Goal: Information Seeking & Learning: Learn about a topic

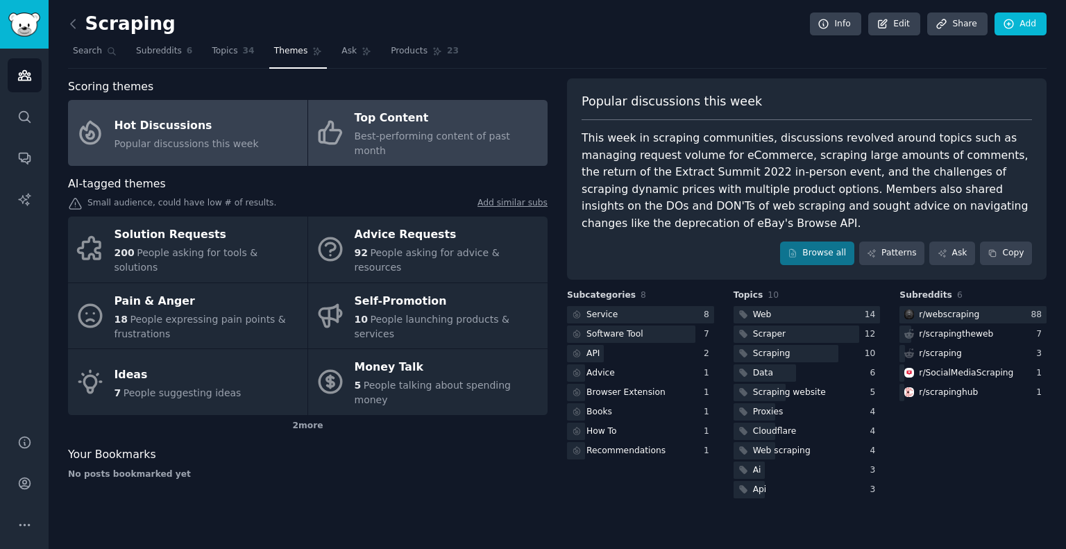
click at [398, 131] on span "Best-performing content of past month" at bounding box center [432, 144] width 155 height 26
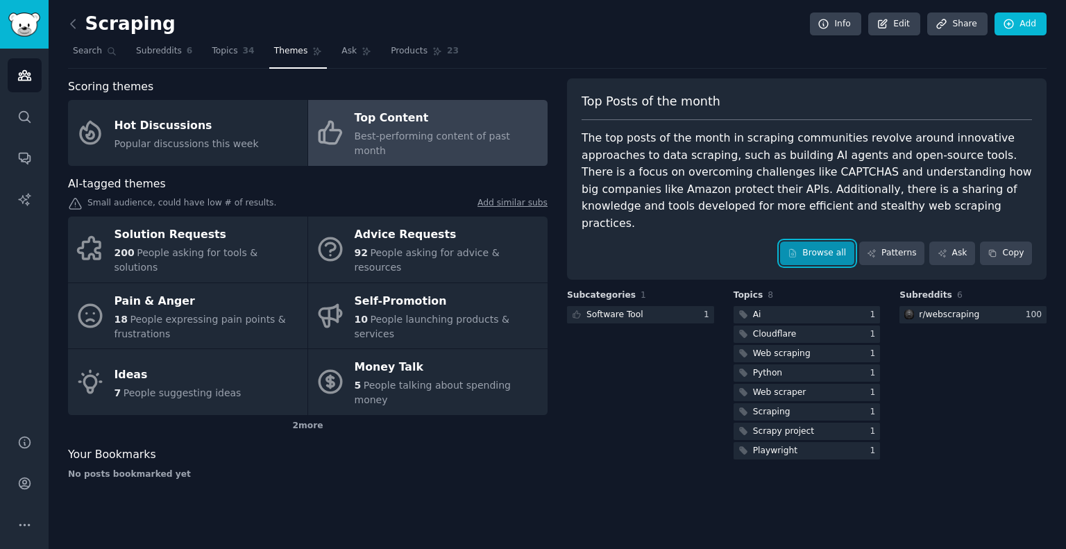
click at [825, 242] on link "Browse all" at bounding box center [817, 254] width 74 height 24
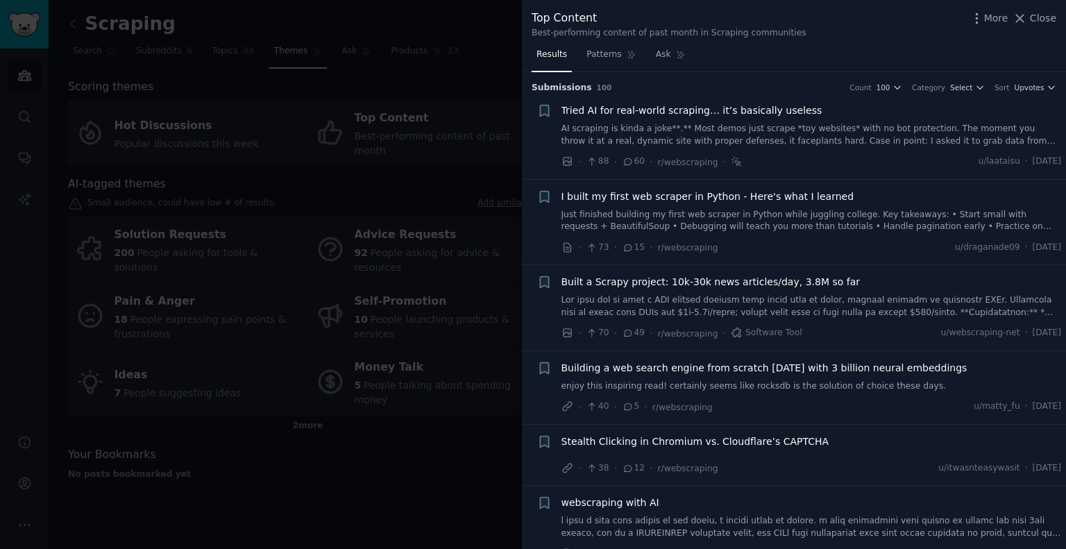
click at [761, 366] on span "Building a web search engine from scratch [DATE] with 3 billion neural embeddin…" at bounding box center [765, 368] width 406 height 15
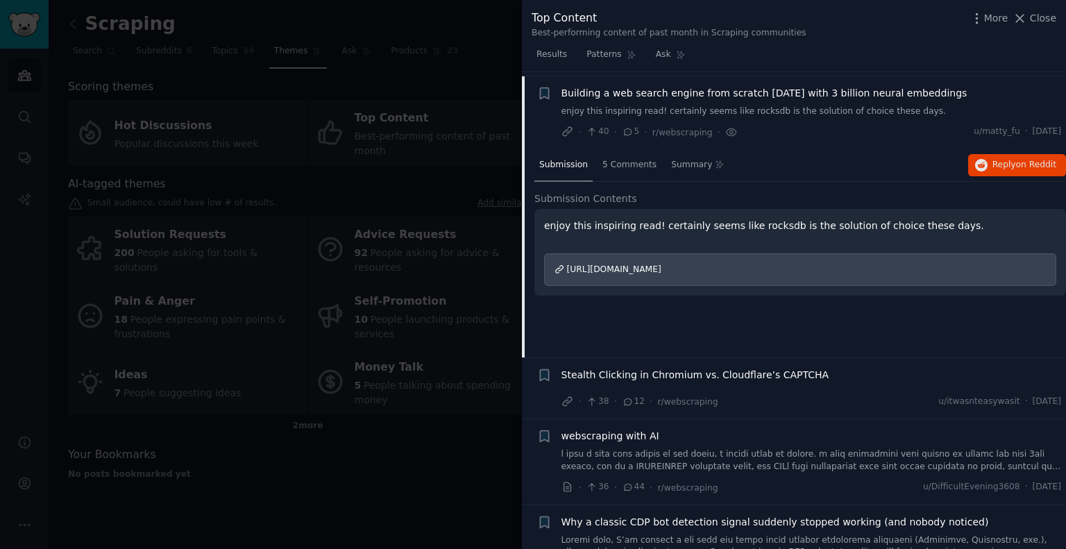
scroll to position [278, 0]
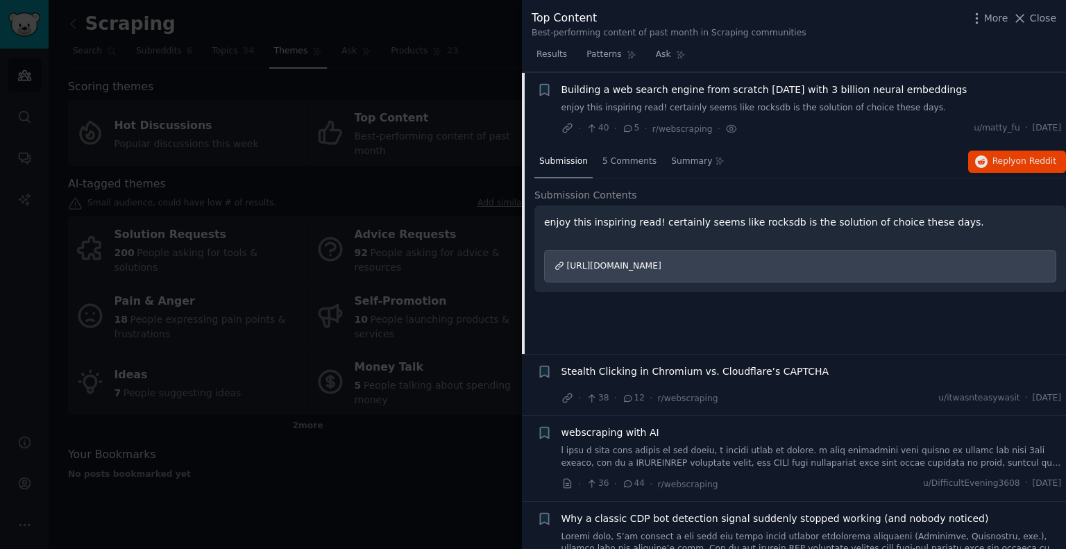
click at [654, 264] on span "[URL][DOMAIN_NAME]" at bounding box center [614, 266] width 94 height 10
click at [1000, 163] on span "Reply on Reddit" at bounding box center [1025, 161] width 64 height 12
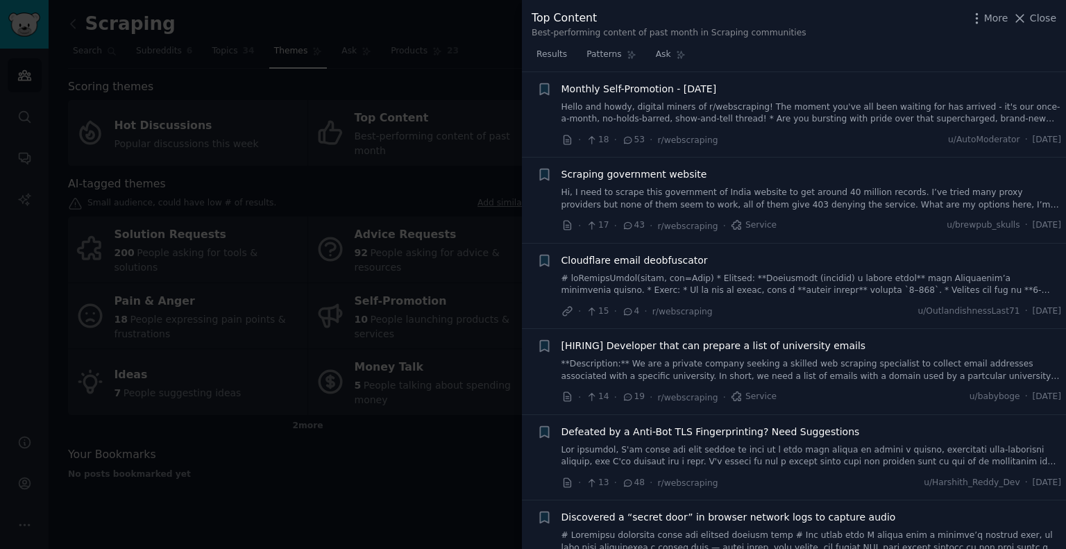
scroll to position [1277, 0]
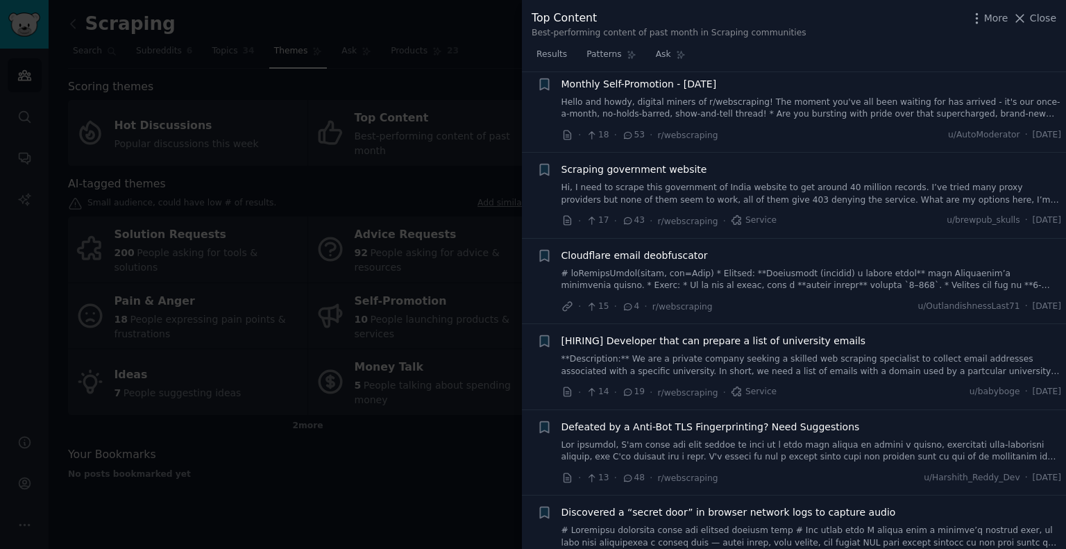
click at [650, 249] on span "Cloudflare email deobfuscator" at bounding box center [635, 256] width 146 height 15
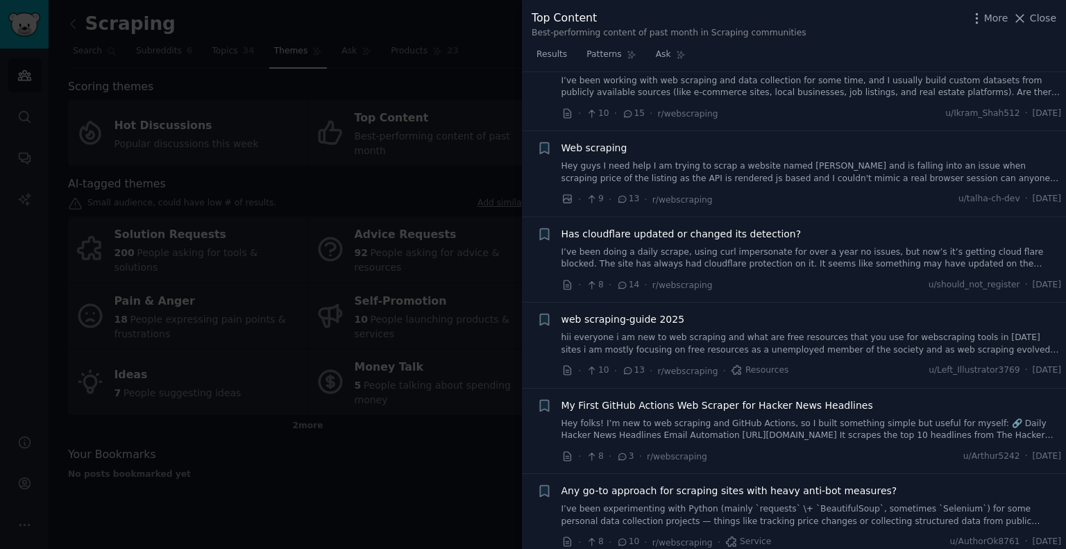
scroll to position [3436, 0]
click at [728, 226] on span "Has cloudflare updated or changed its detection?" at bounding box center [682, 233] width 240 height 15
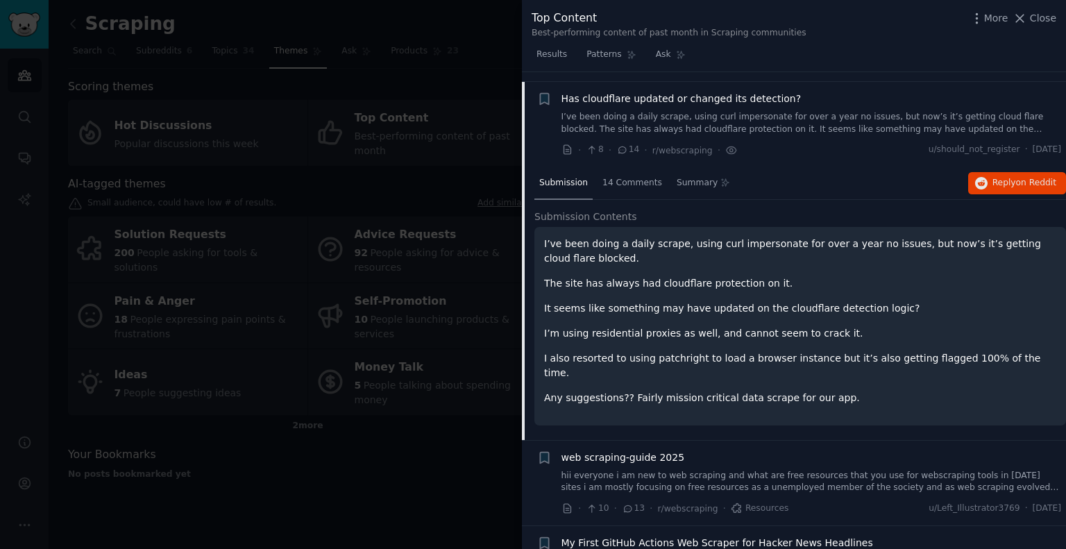
scroll to position [2345, 0]
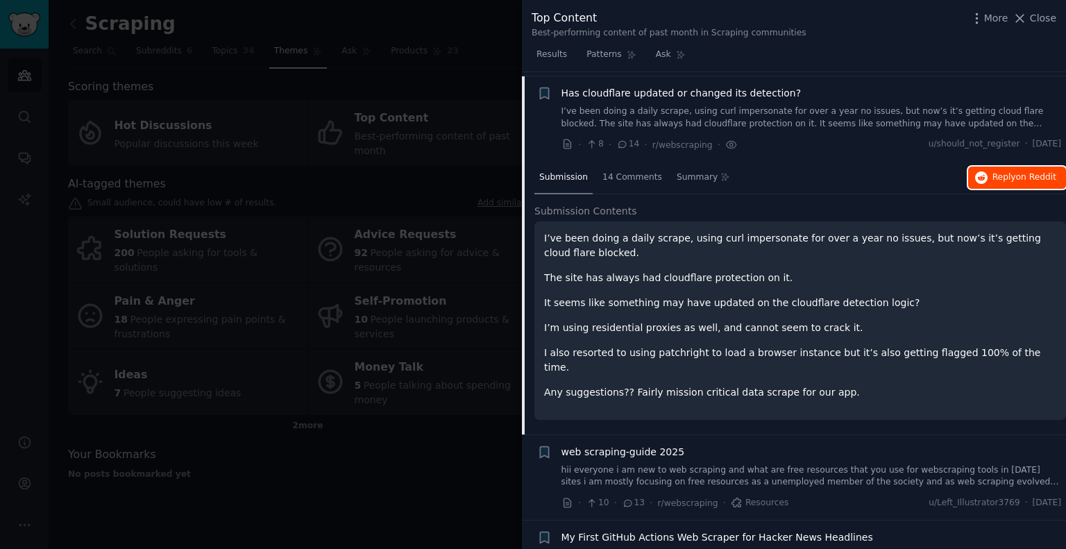
click at [1018, 172] on span "on Reddit" at bounding box center [1036, 177] width 40 height 10
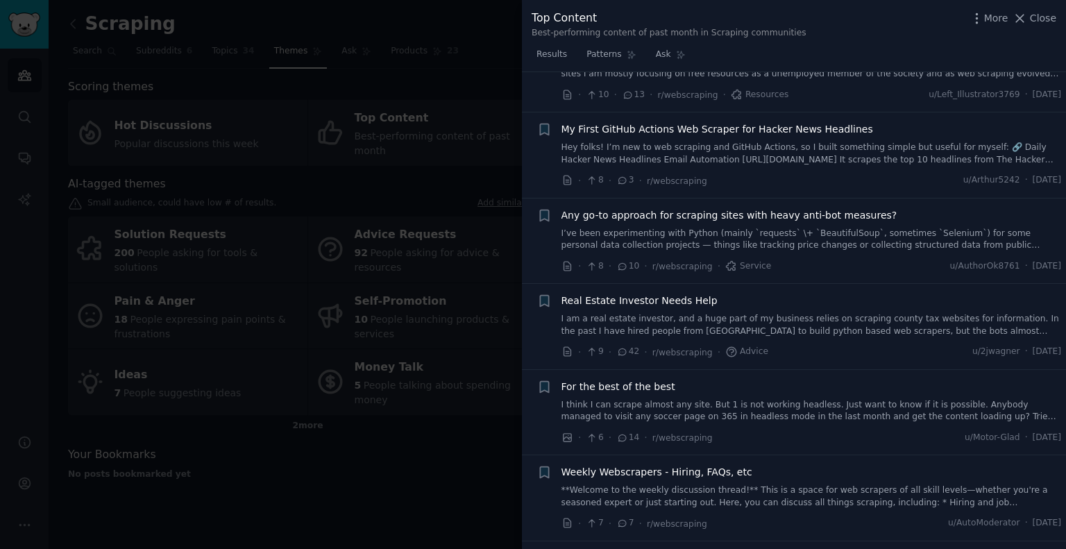
scroll to position [2754, 0]
click at [735, 207] on span "Any go-to approach for scraping sites with heavy anti-bot measures?" at bounding box center [730, 214] width 336 height 15
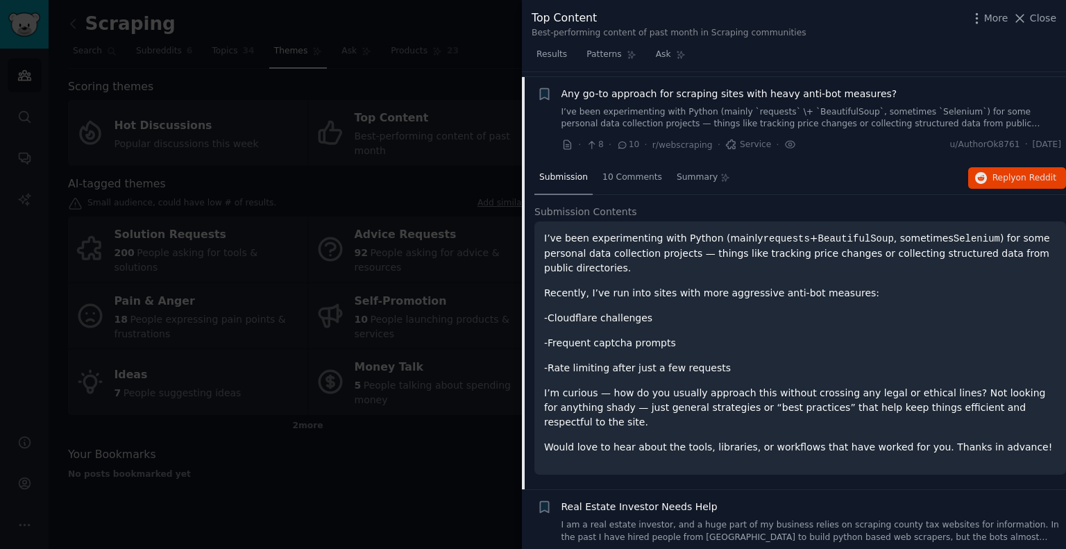
scroll to position [2602, 0]
click at [988, 169] on button "Reply on Reddit" at bounding box center [1017, 178] width 98 height 22
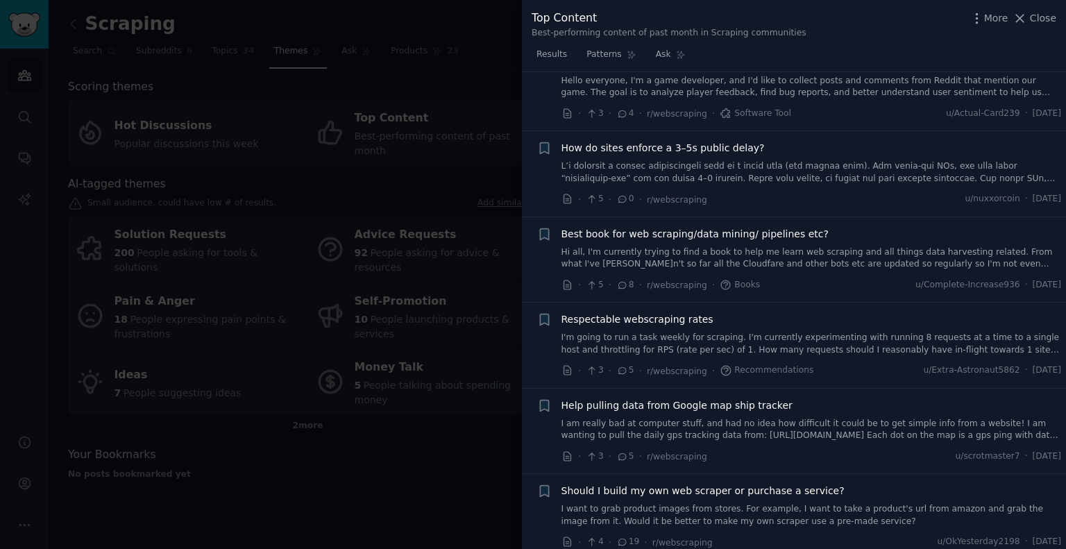
scroll to position [5339, 0]
